Goal: Task Accomplishment & Management: Use online tool/utility

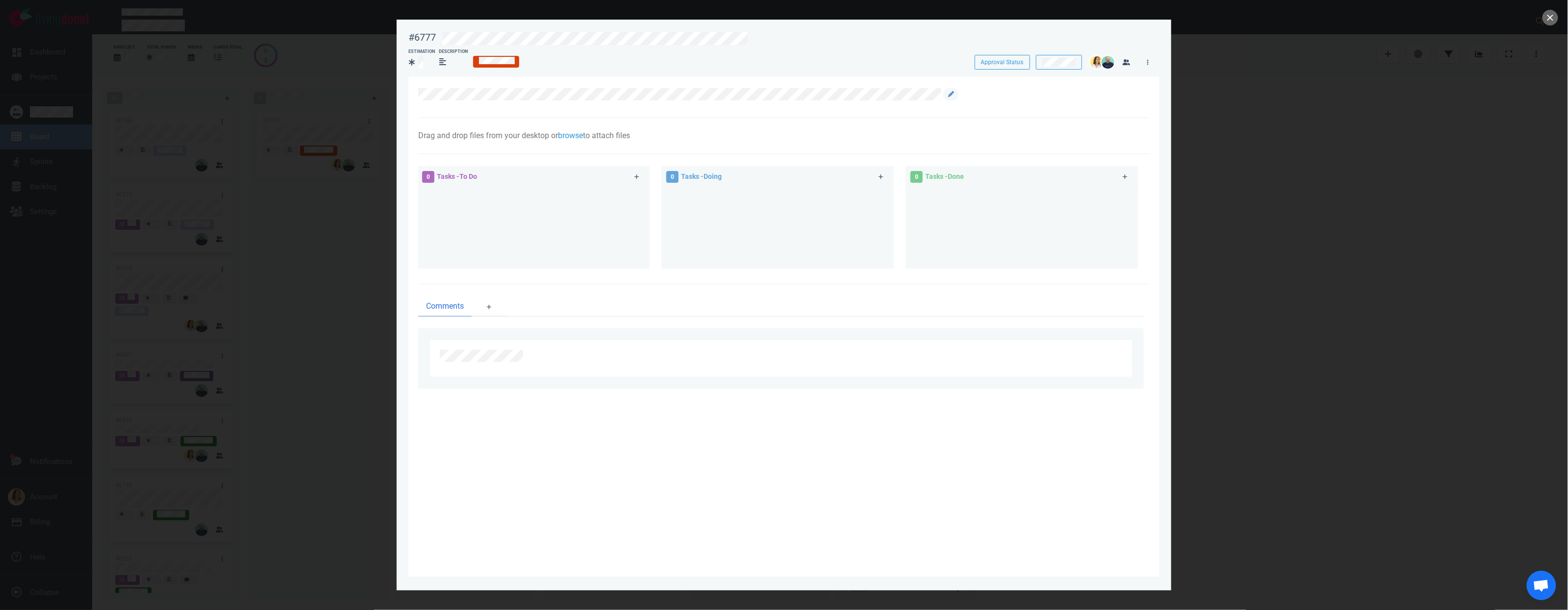
click at [836, 93] on div at bounding box center [778, 94] width 721 height 12
click at [836, 94] on icon at bounding box center [951, 94] width 6 height 6
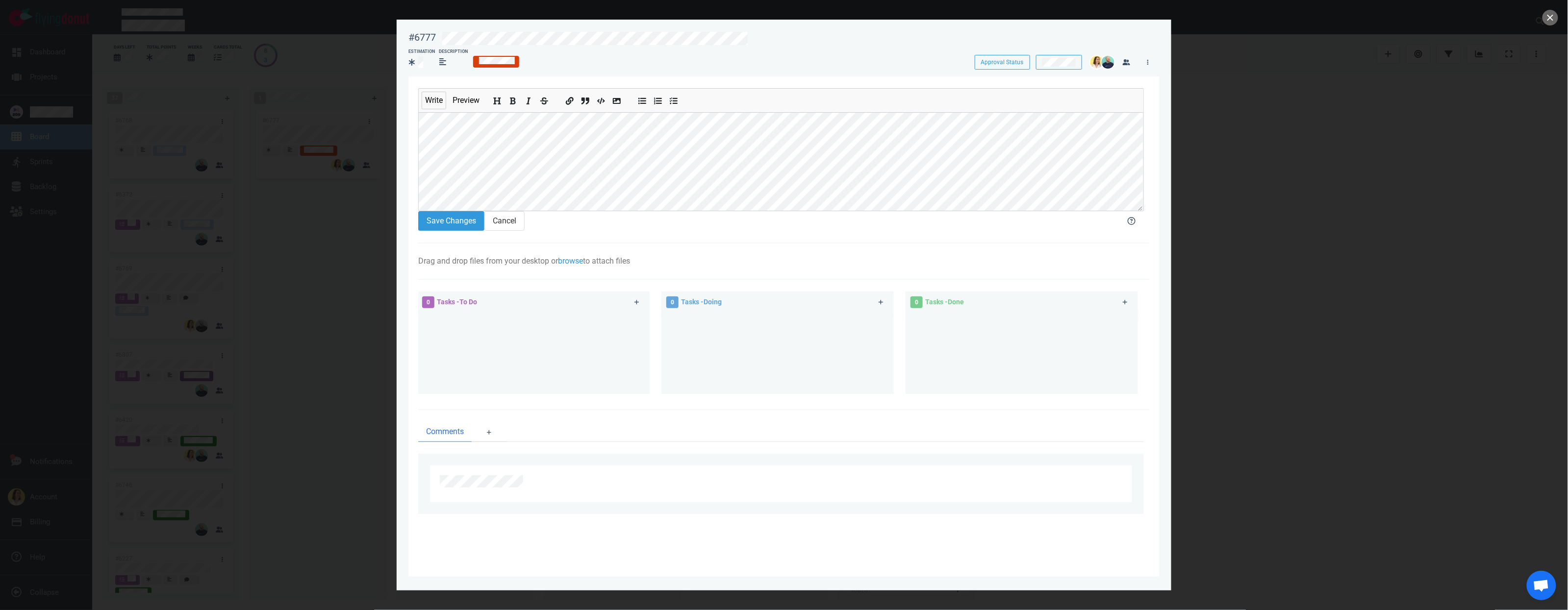
click at [455, 231] on section "Save Changes Cancel" at bounding box center [763, 221] width 689 height 19
click at [455, 231] on button "Save Changes" at bounding box center [451, 221] width 66 height 19
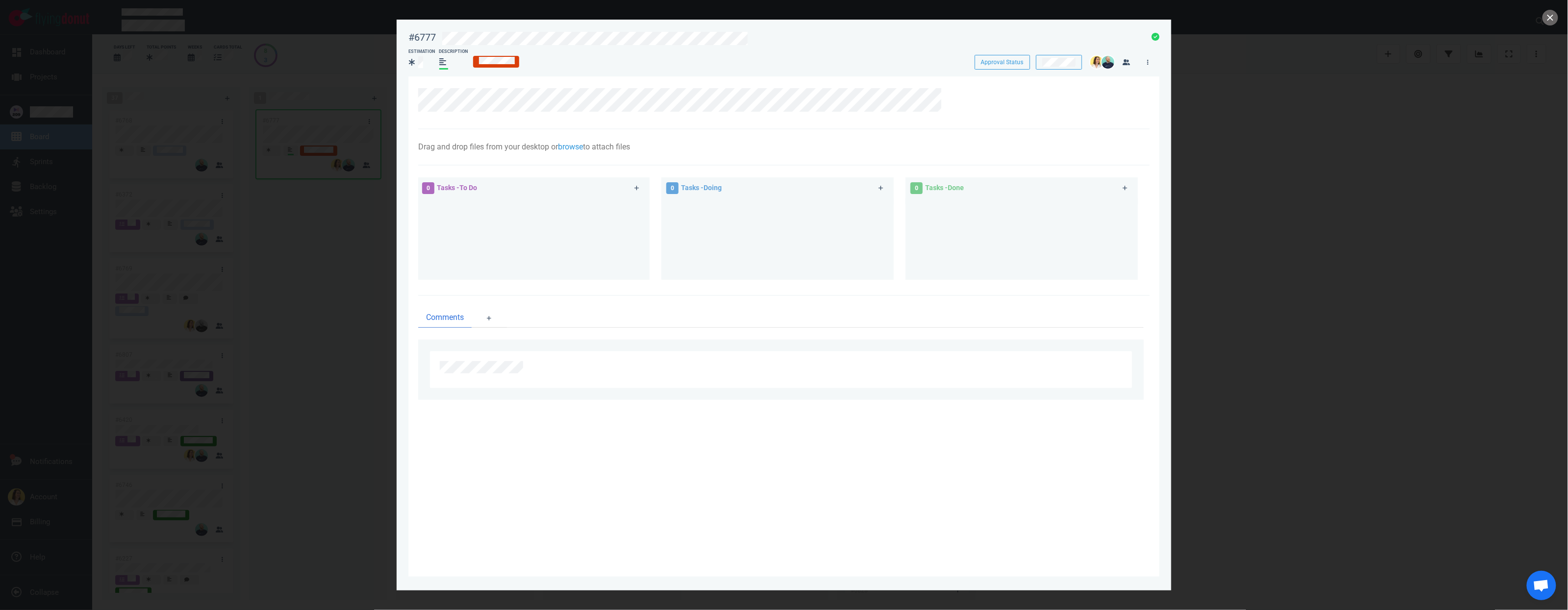
click at [836, 154] on div at bounding box center [784, 305] width 1568 height 610
click at [836, 168] on div at bounding box center [784, 305] width 1568 height 610
click at [836, 21] on button "close" at bounding box center [1550, 18] width 16 height 16
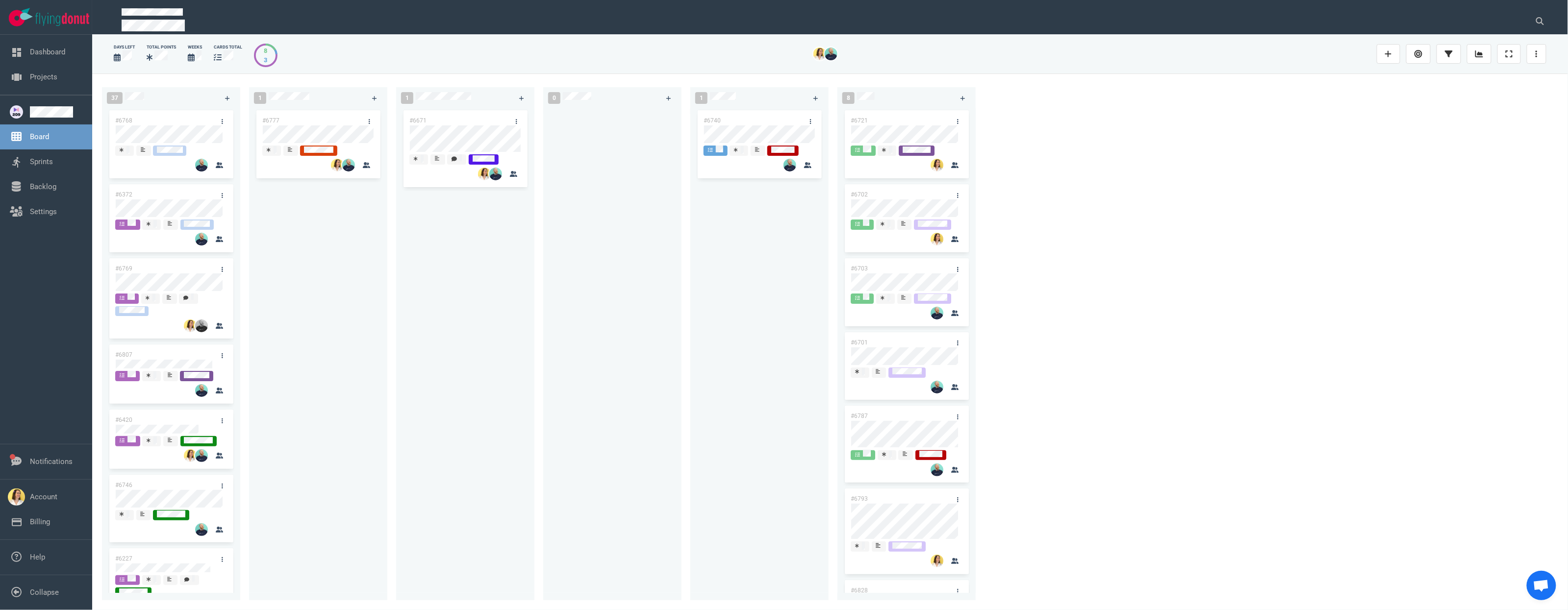
click at [392, 225] on div "1 #6777" at bounding box center [323, 342] width 147 height 521
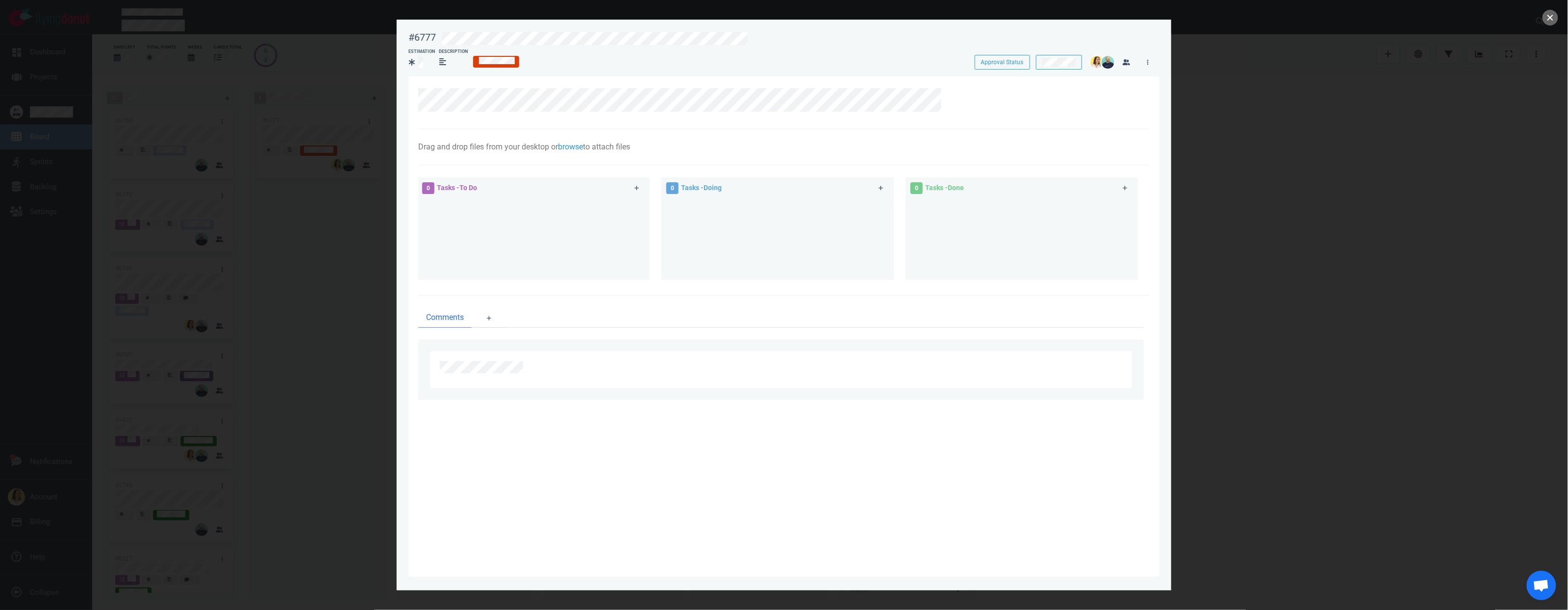
drag, startPoint x: 1553, startPoint y: 21, endPoint x: 1180, endPoint y: 100, distance: 381.3
click at [836, 21] on button "close" at bounding box center [1550, 18] width 16 height 16
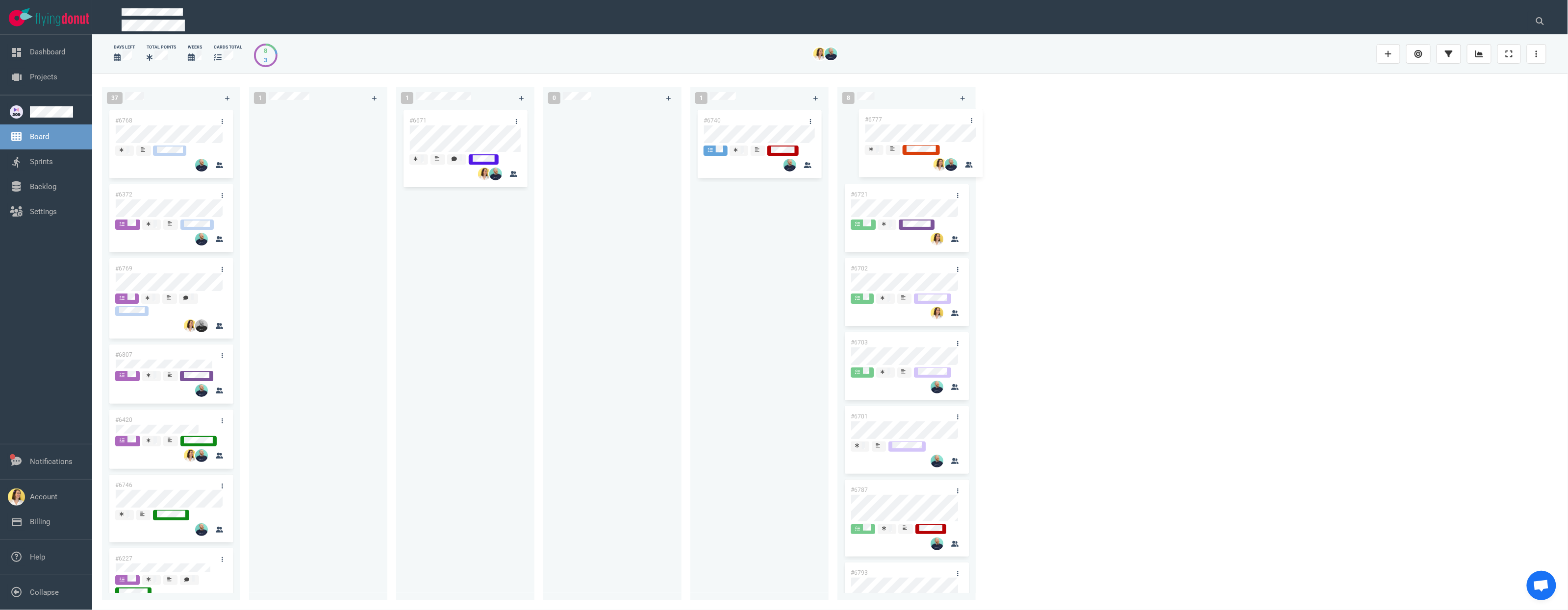
click at [836, 128] on div "37 #6768 #6372 #6769 #6807 #6420 #6746 #6227 #6646 #6645 #6748 #6698 #6662 #551…" at bounding box center [831, 342] width 1477 height 536
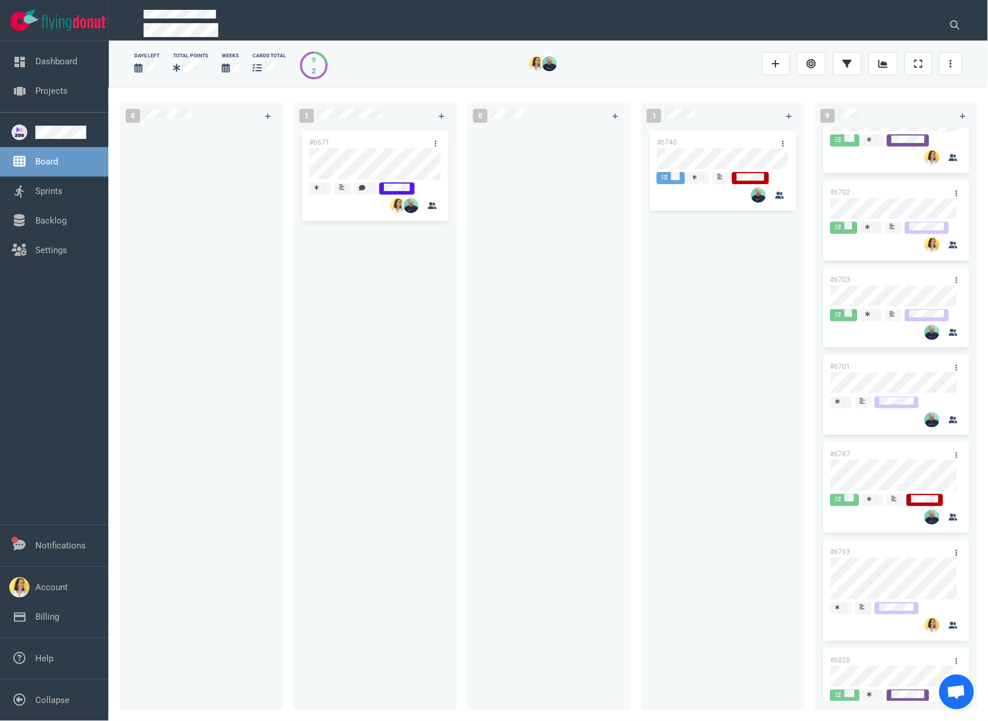
scroll to position [0, 174]
click at [213, 714] on div "37 #6768 #6372 #6769 #6807 #6420 #6746 #6227 #6646 #6645 #6748 #6698 #6662 #551…" at bounding box center [548, 404] width 879 height 634
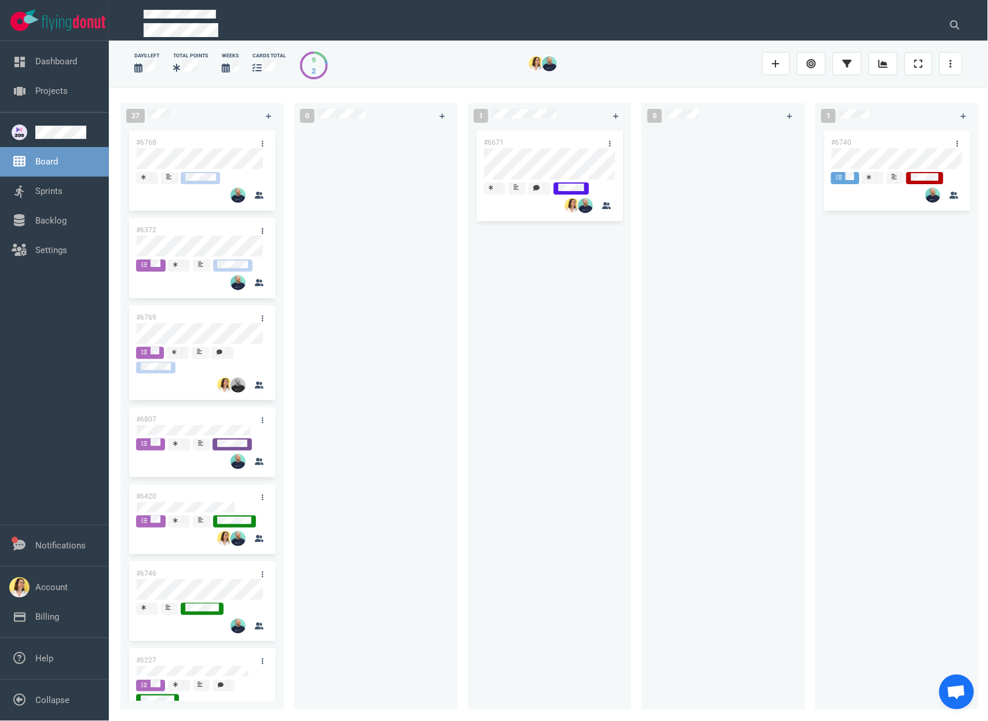
click at [397, 422] on div at bounding box center [375, 412] width 149 height 568
